Goal: Task Accomplishment & Management: Use online tool/utility

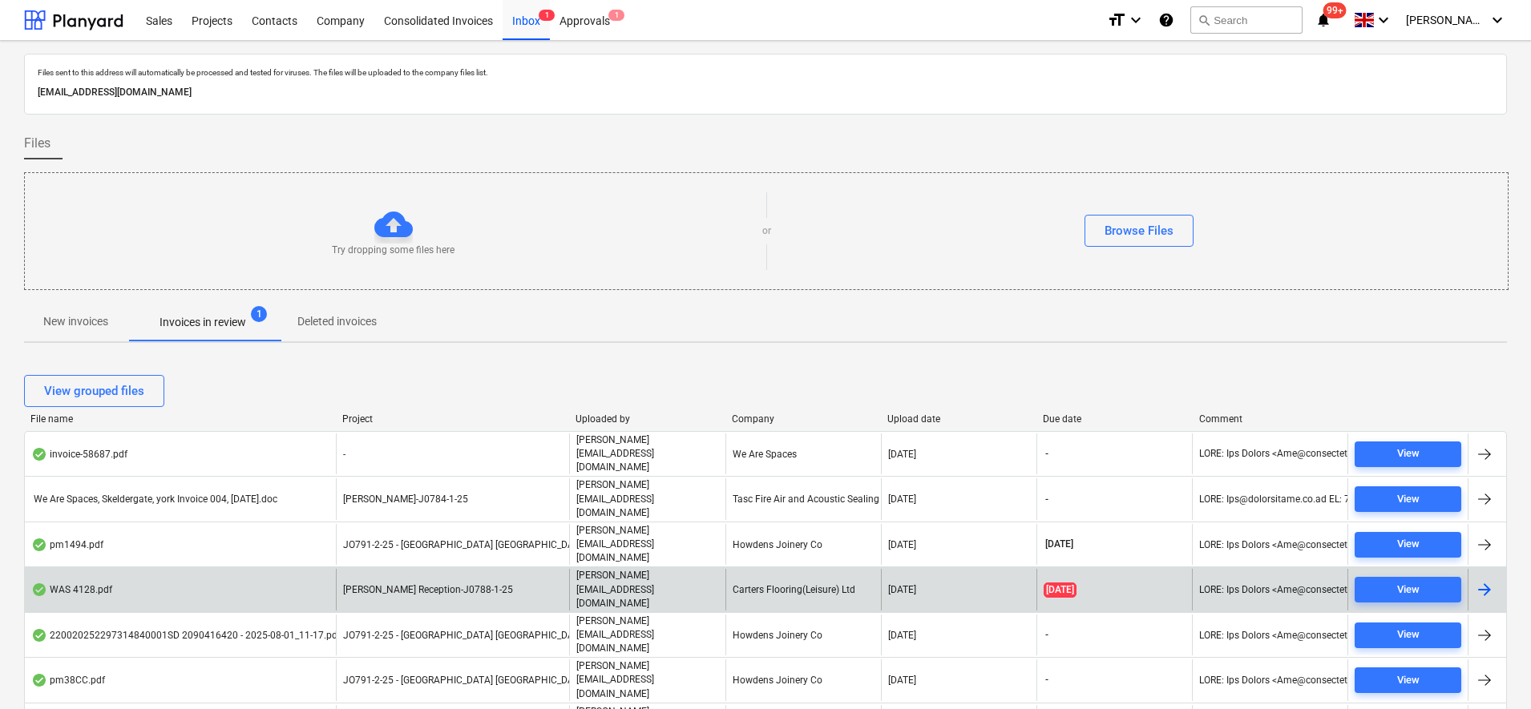
click at [491, 569] on div "[PERSON_NAME] Reception-J0788-1-25" at bounding box center [452, 589] width 233 height 41
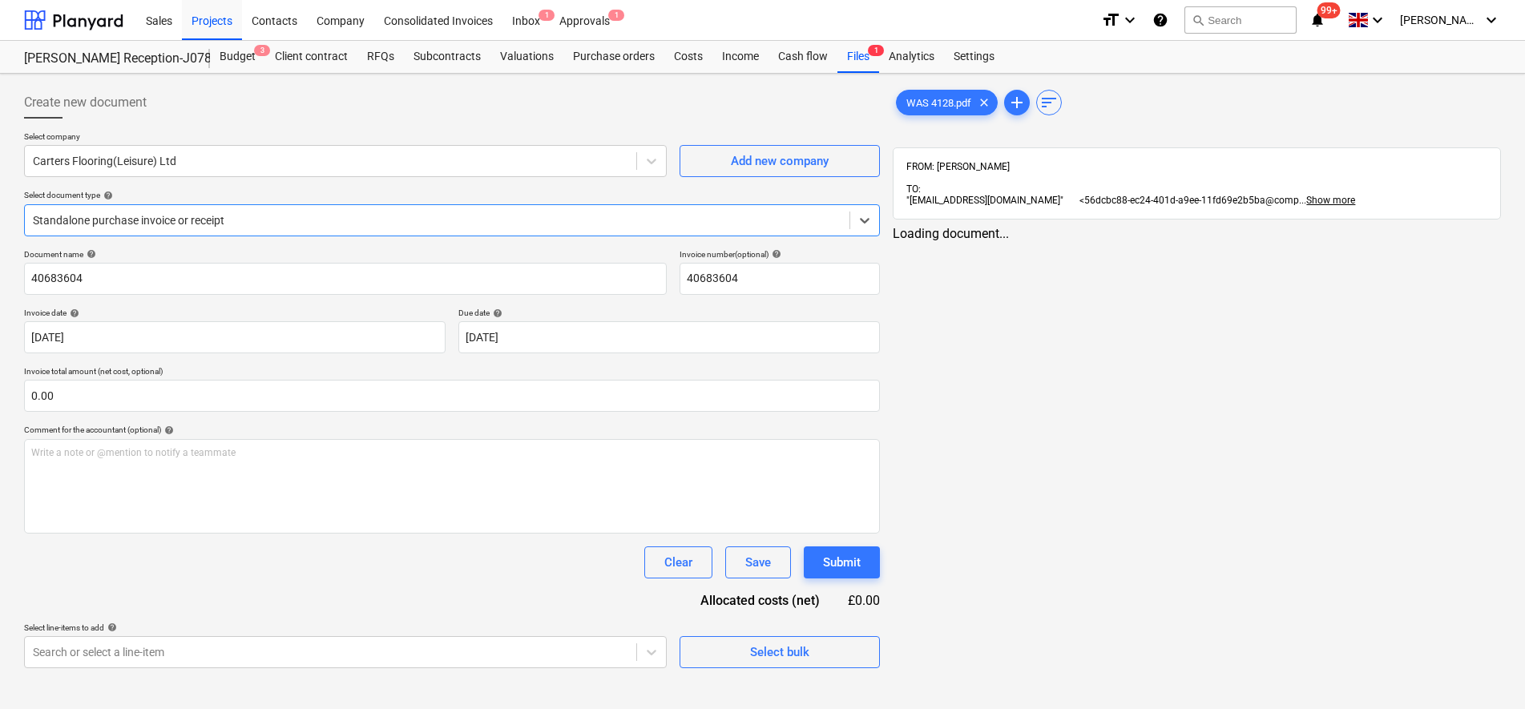
type input "40683604"
type input "[DATE]"
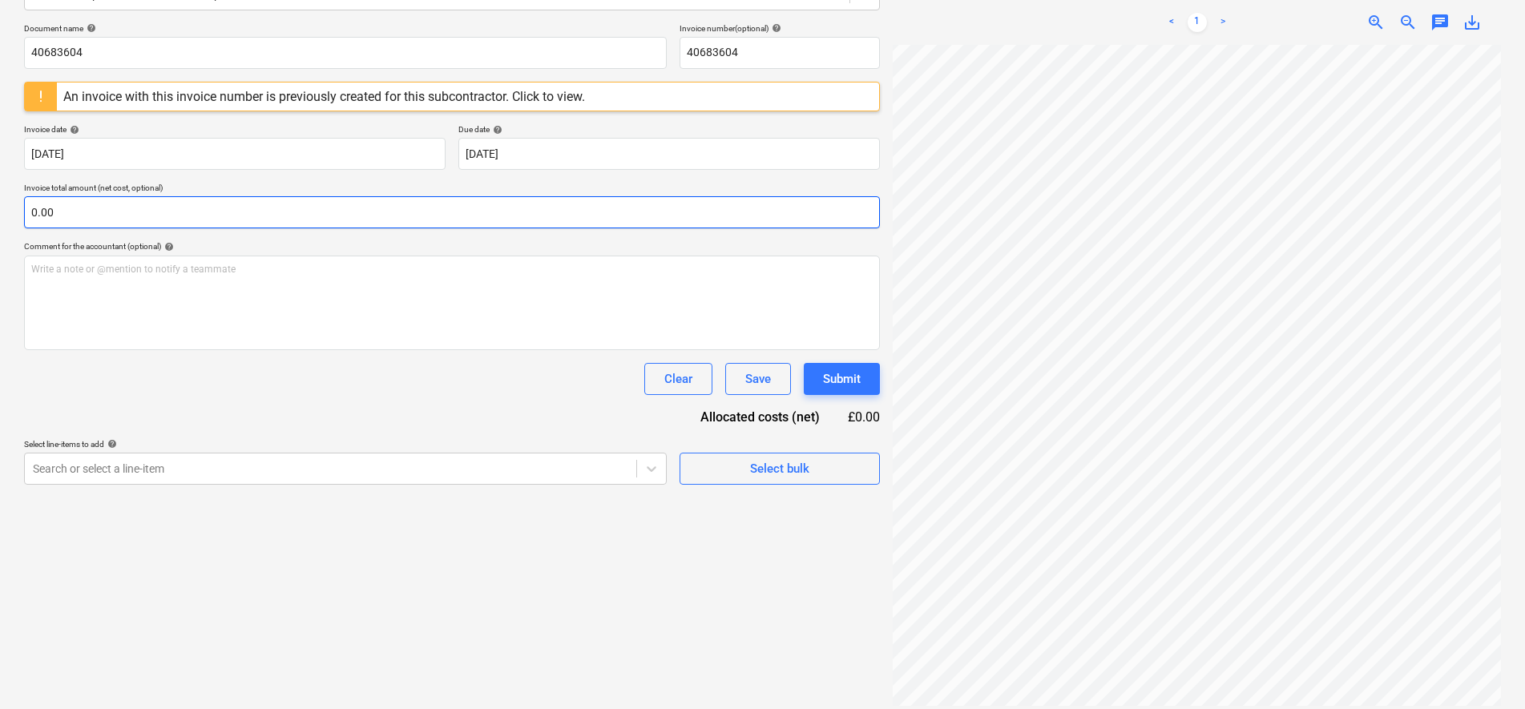
scroll to position [228, 0]
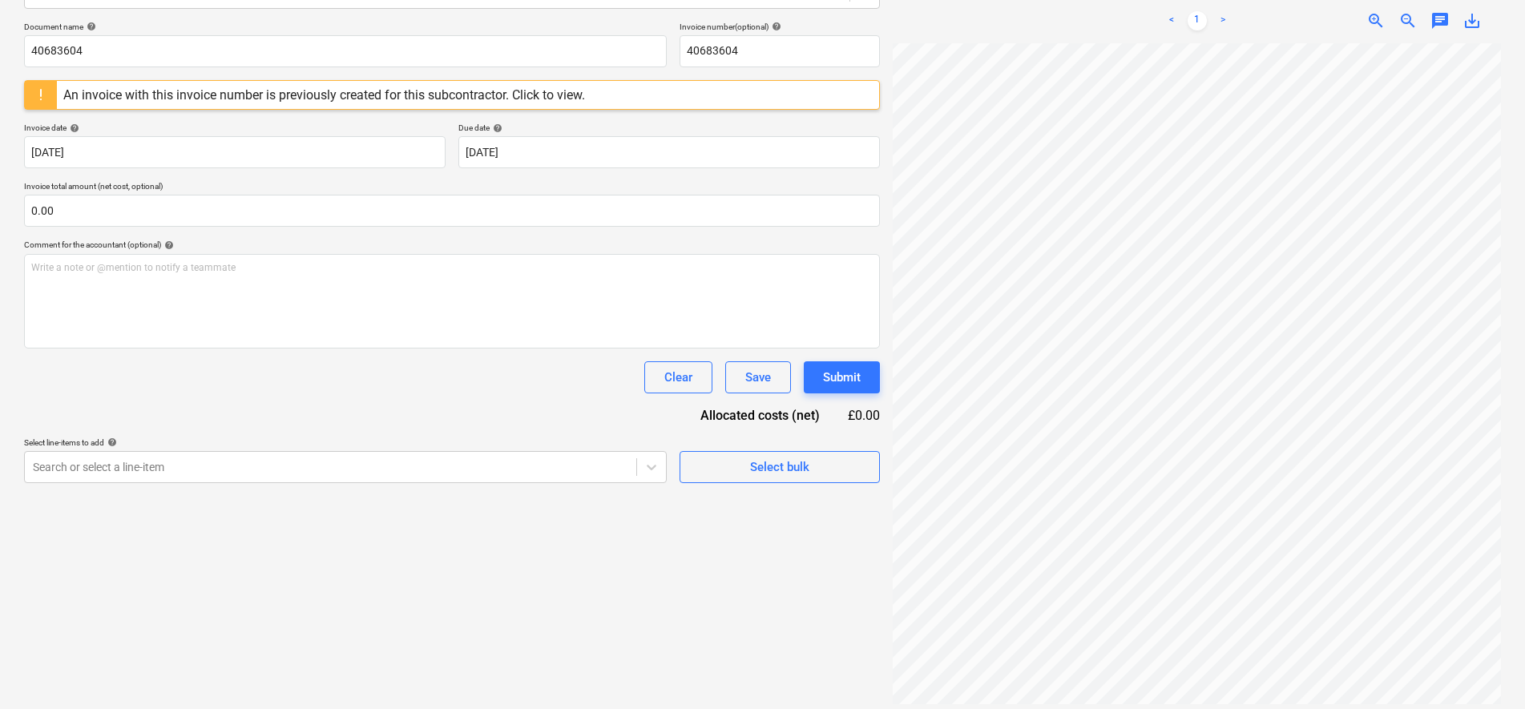
click at [107, 95] on div "An invoice with this invoice number is previously created for this subcontracto…" at bounding box center [324, 94] width 522 height 15
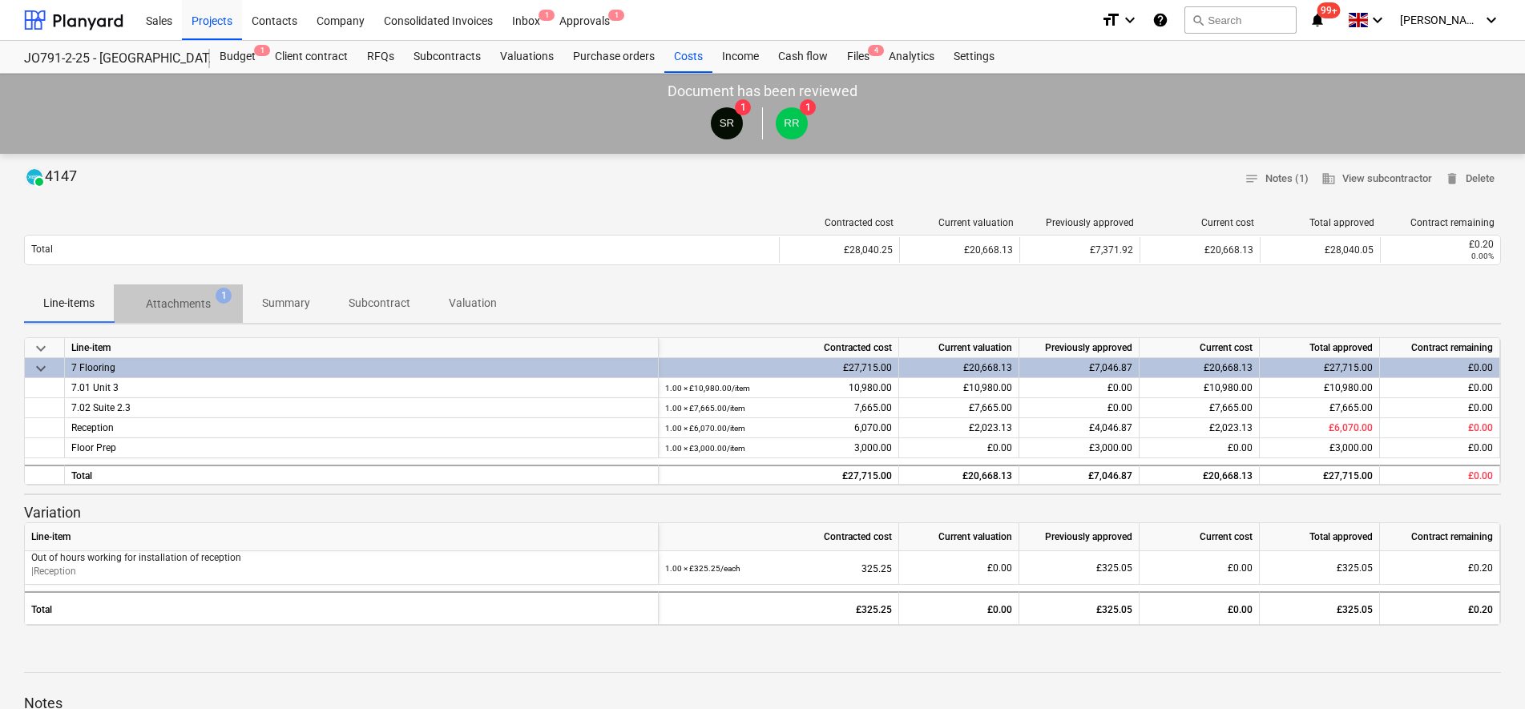
click at [197, 316] on span "Attachments 1" at bounding box center [178, 303] width 129 height 29
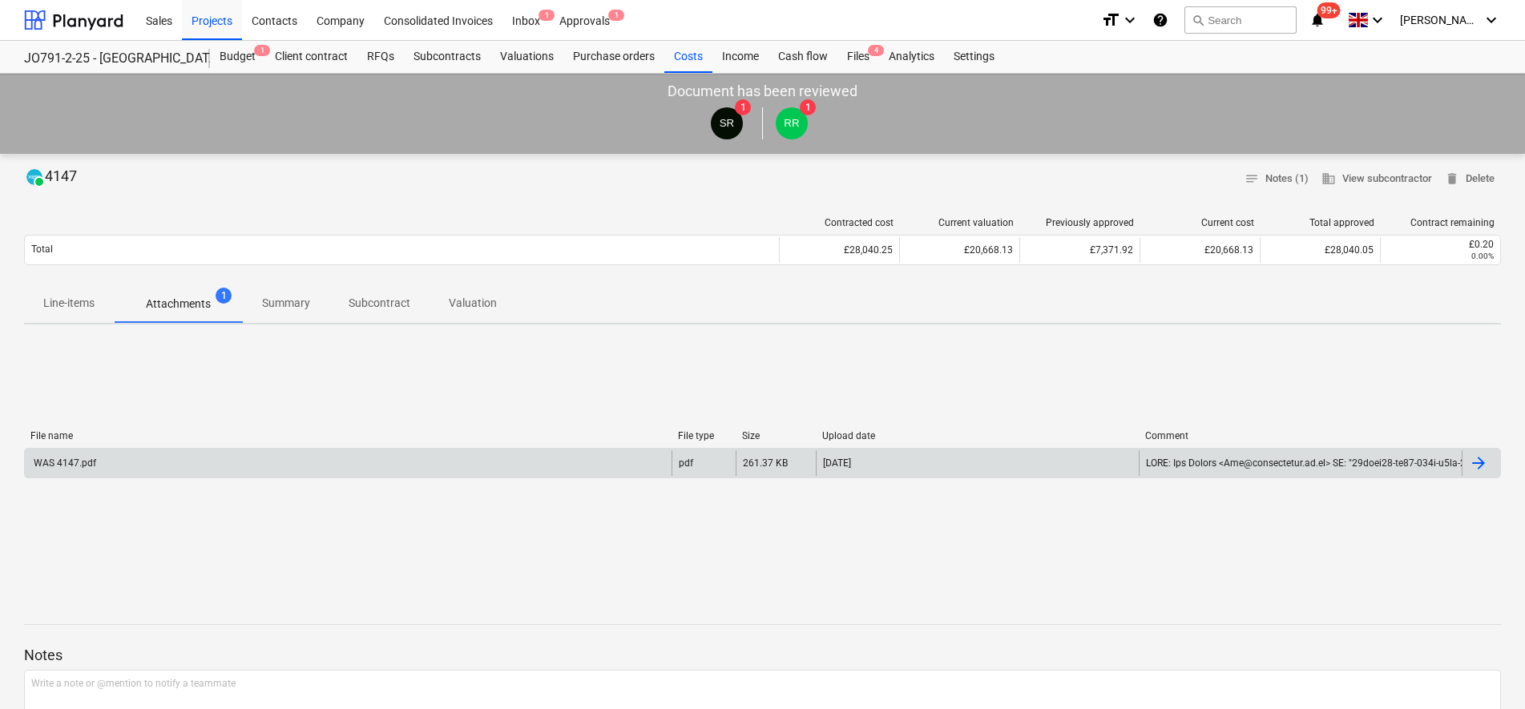
click at [226, 466] on div "WAS 4147.pdf" at bounding box center [348, 463] width 647 height 26
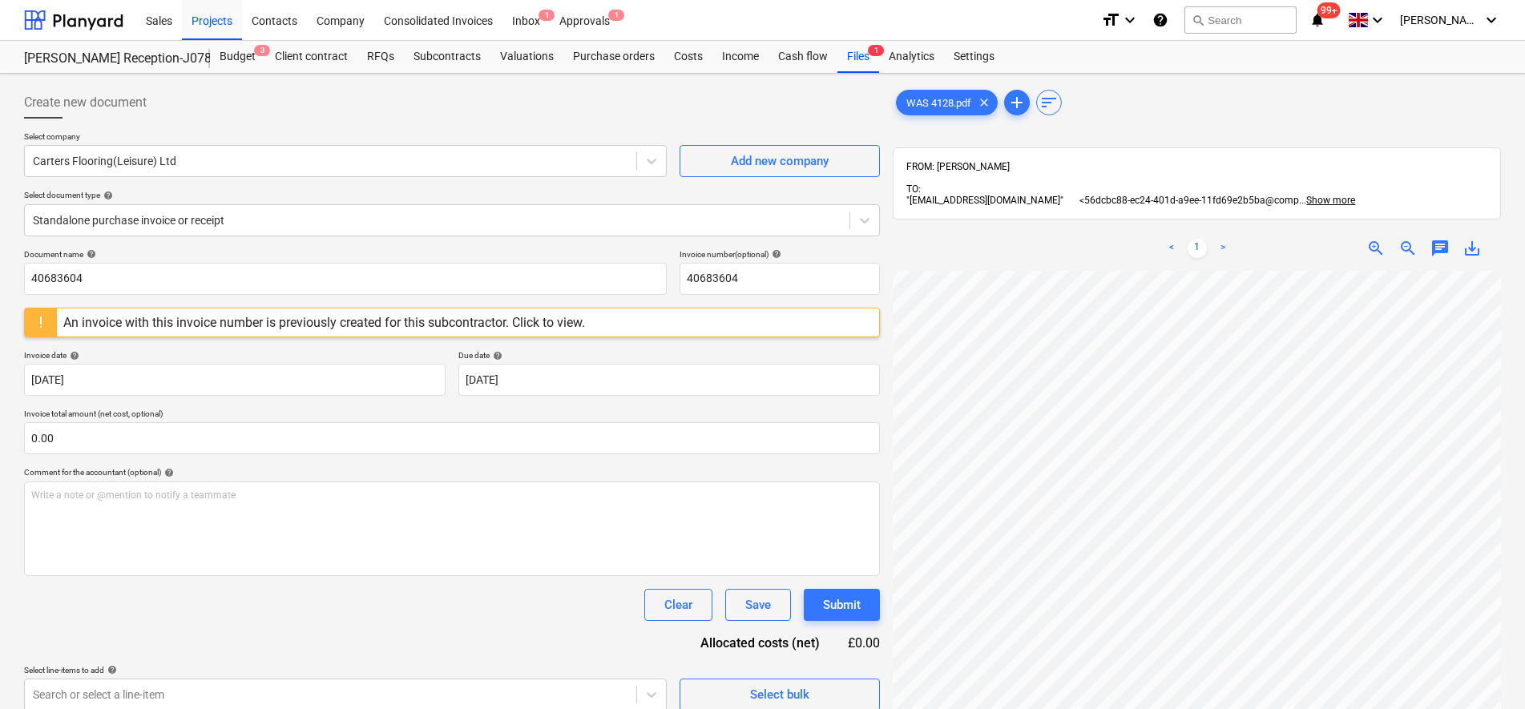
scroll to position [360, 116]
